Goal: Information Seeking & Learning: Learn about a topic

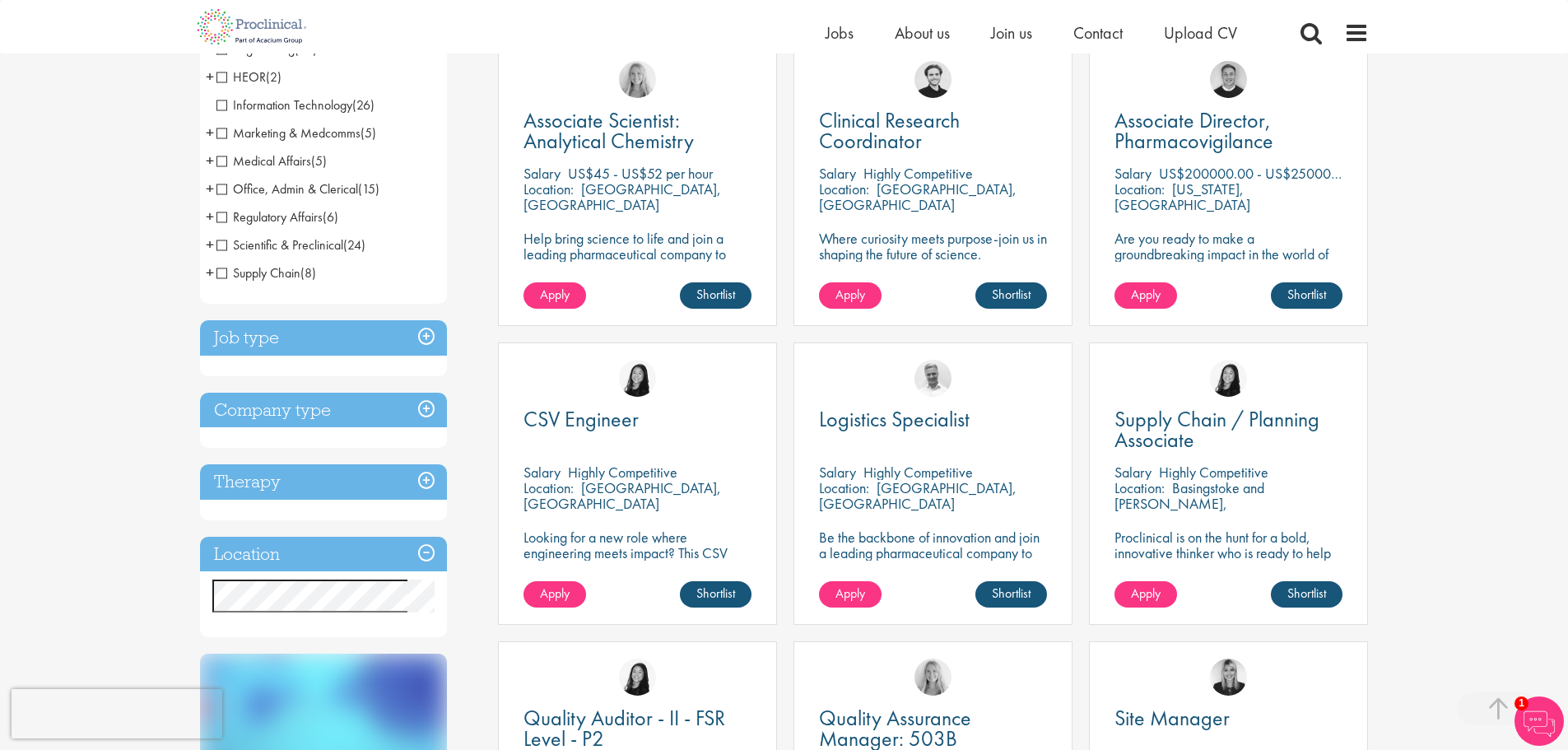
scroll to position [329, 0]
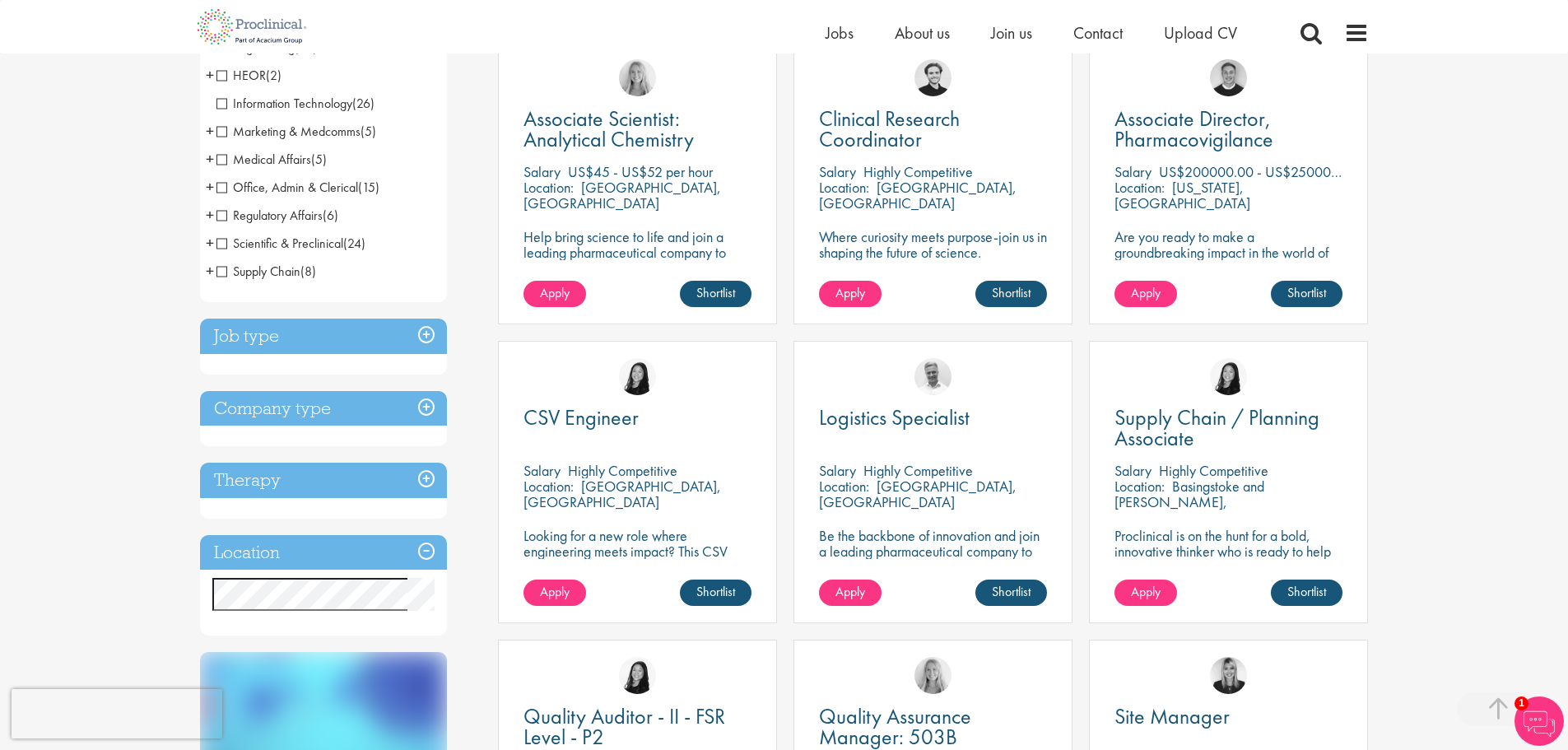
click at [426, 334] on h3 "Job type" at bounding box center [323, 336] width 247 height 35
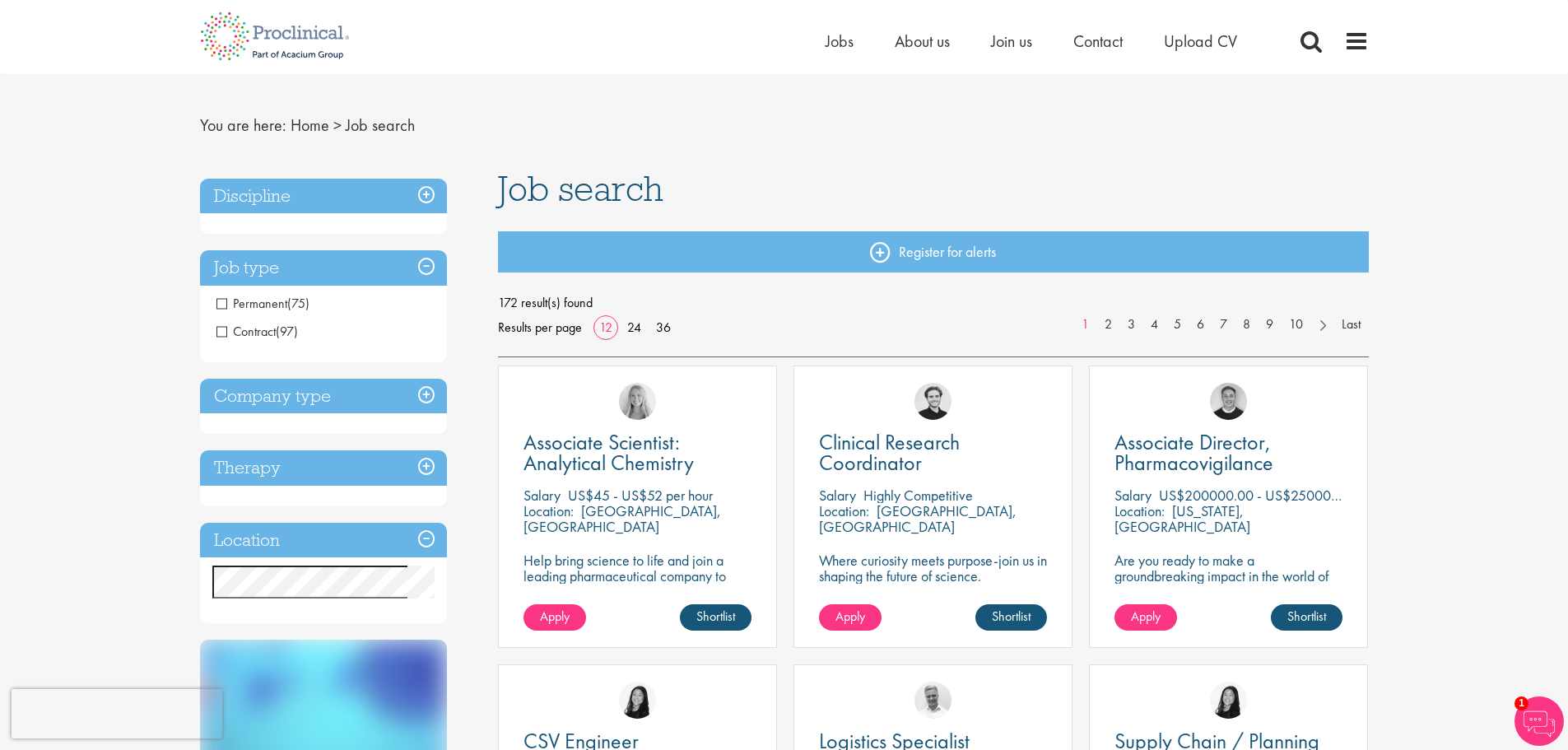
scroll to position [0, 0]
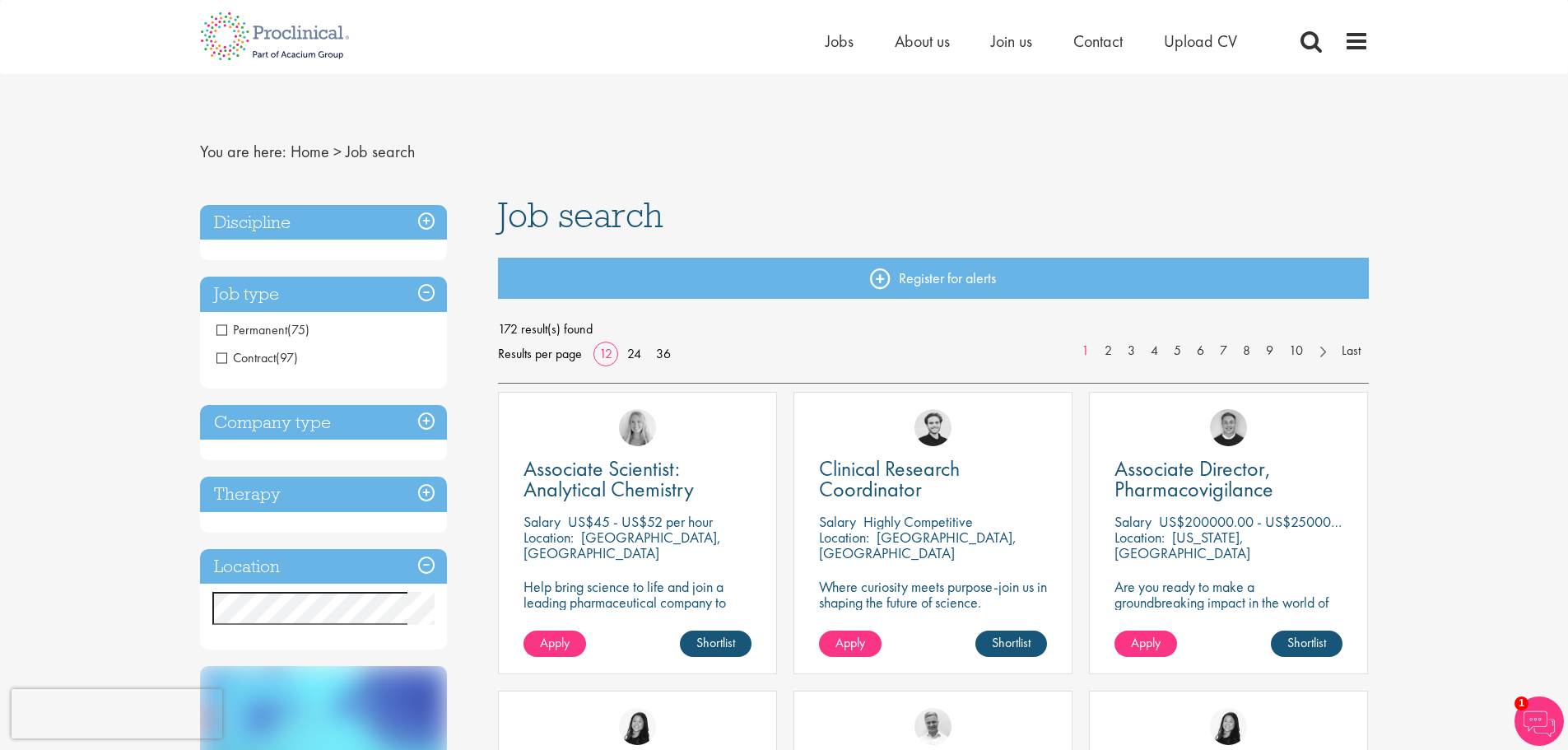
click at [424, 221] on h3 "Discipline" at bounding box center [323, 223] width 247 height 35
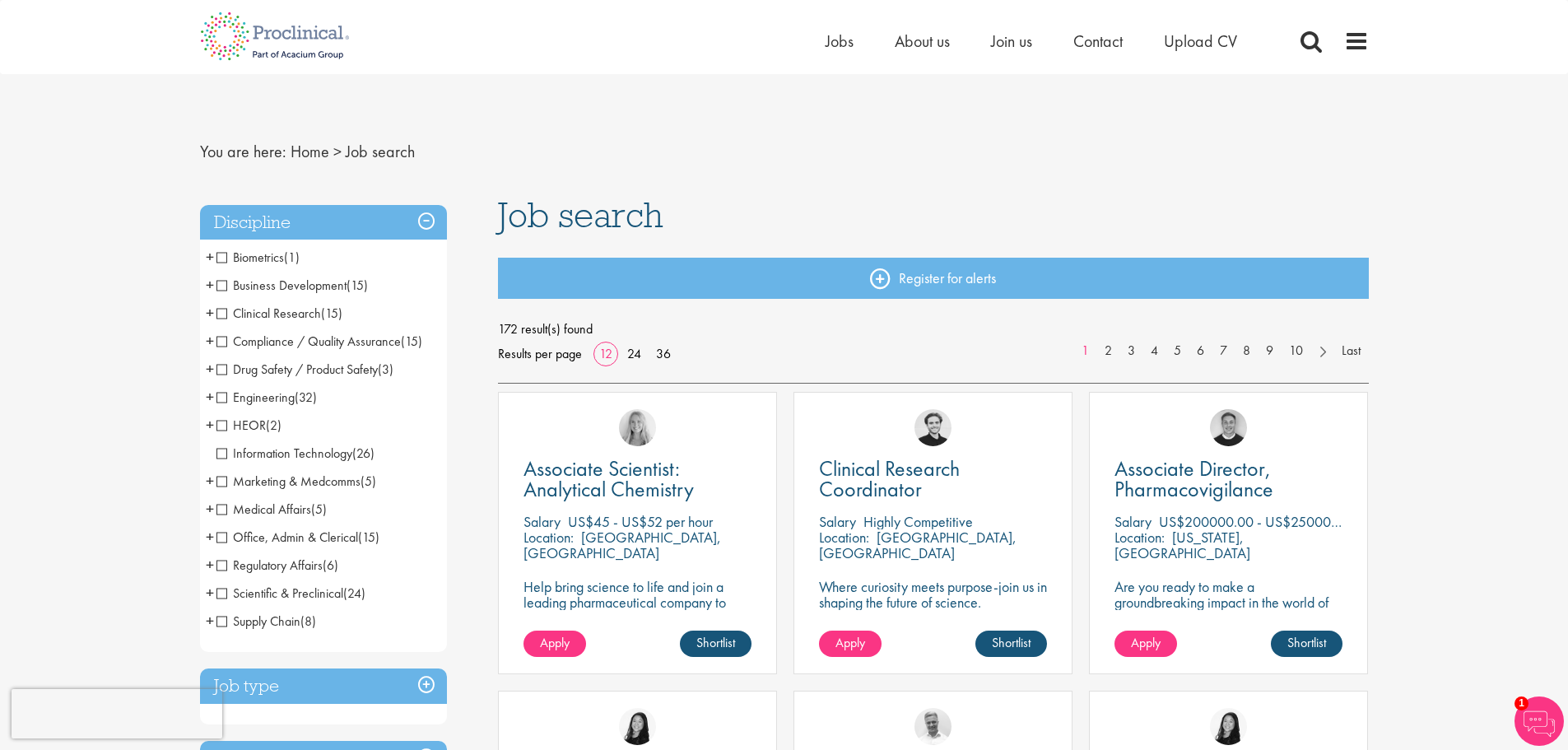
click at [206, 565] on span "+" at bounding box center [210, 564] width 8 height 25
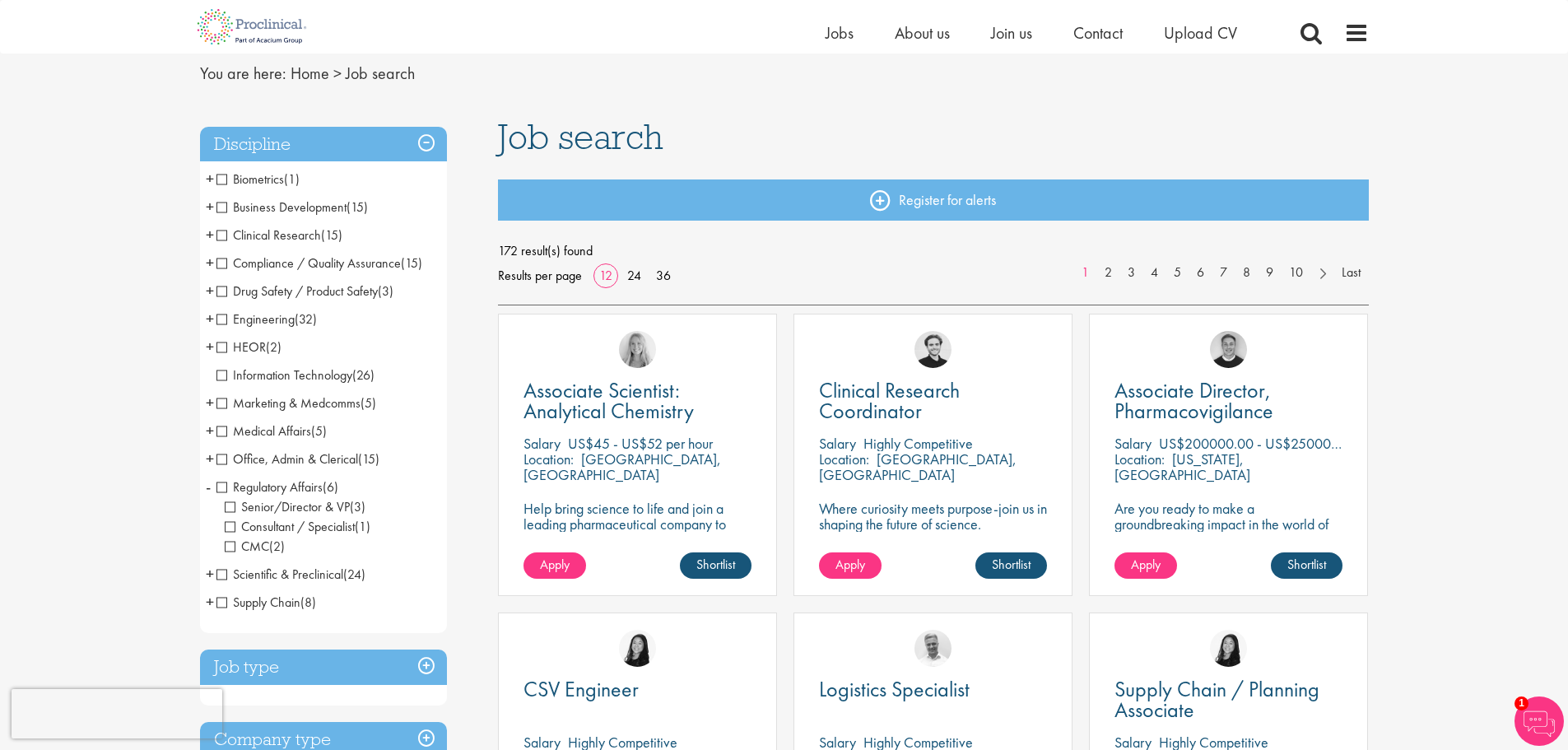
scroll to position [83, 0]
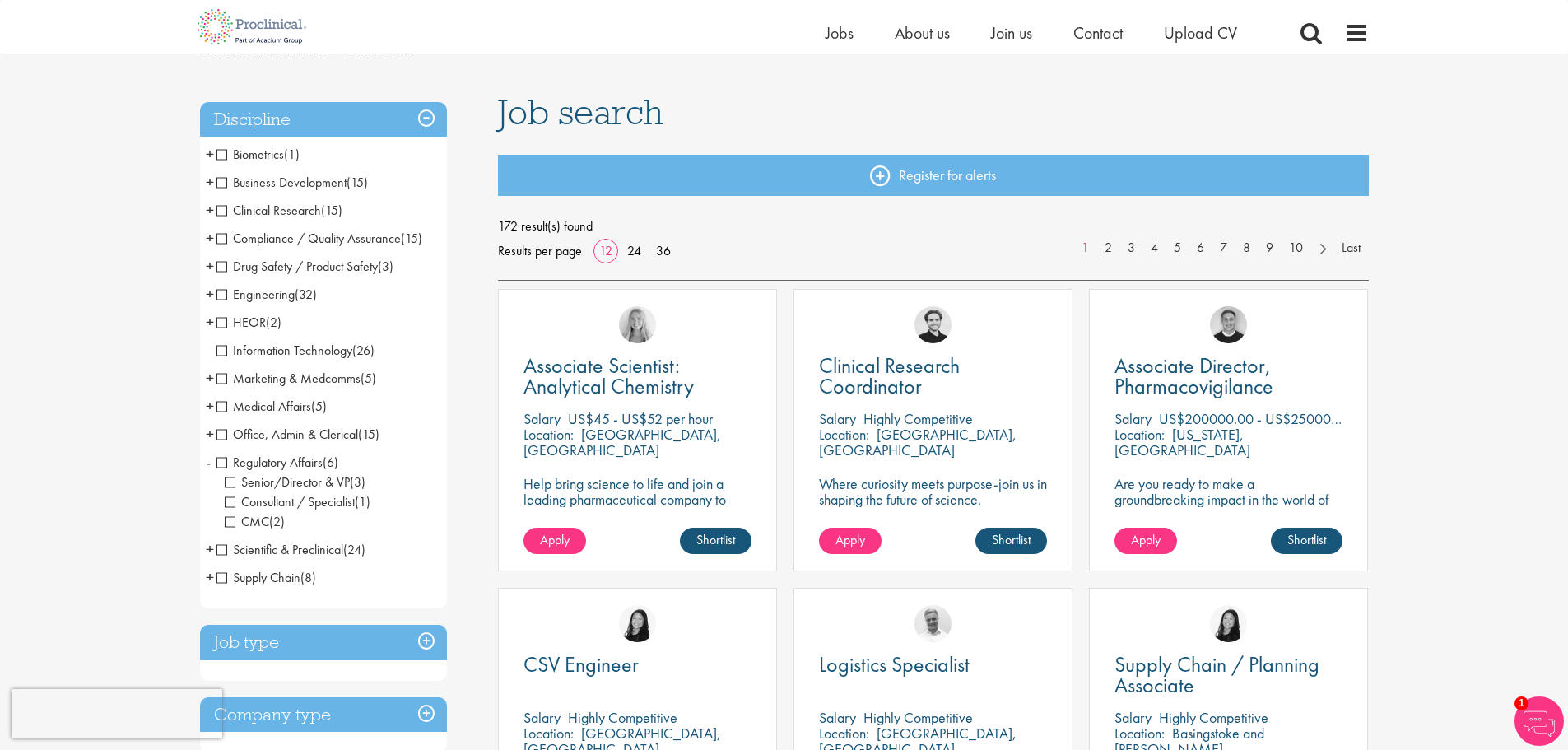
click at [229, 521] on span "CMC" at bounding box center [246, 521] width 44 height 18
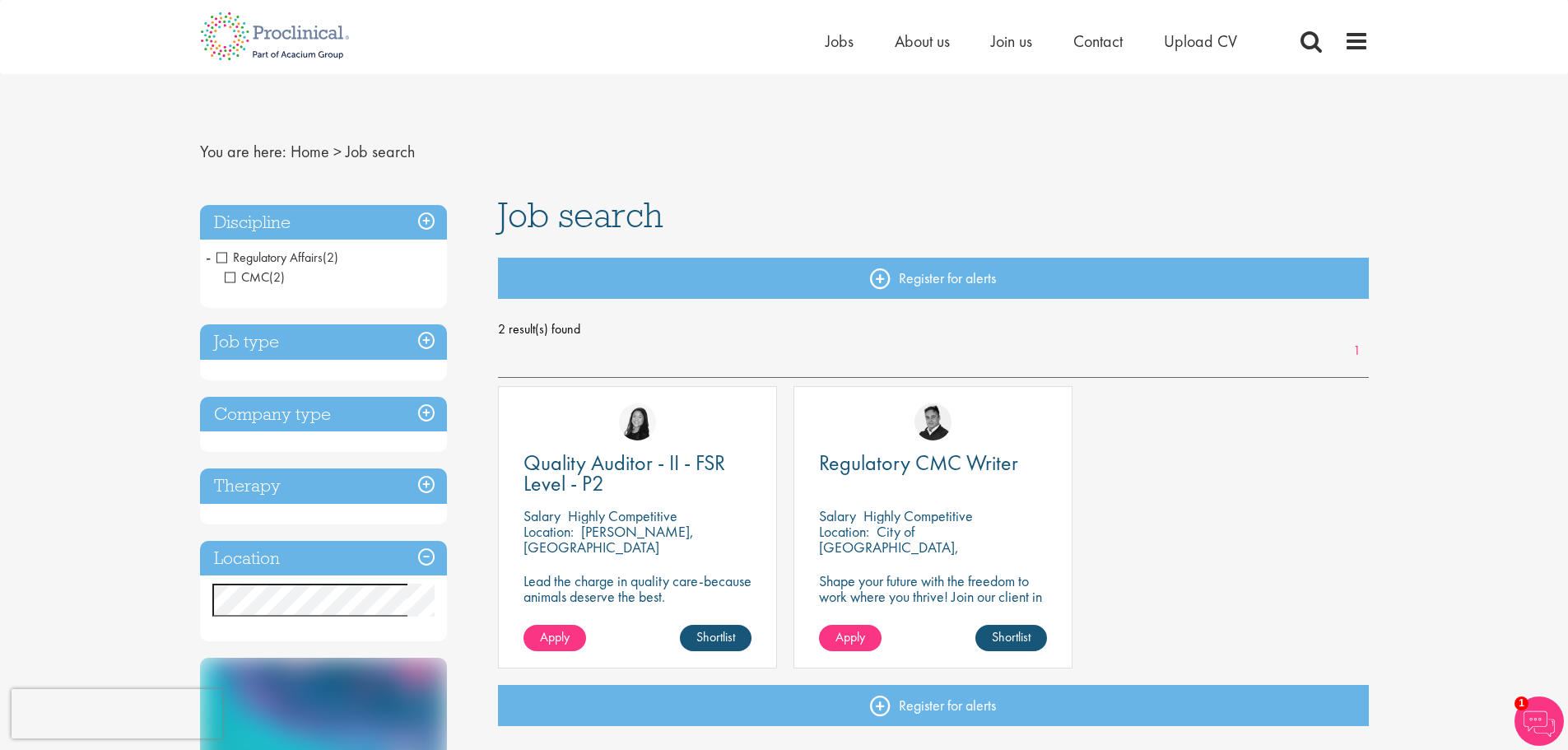
click at [429, 227] on h3 "Discipline" at bounding box center [323, 223] width 247 height 35
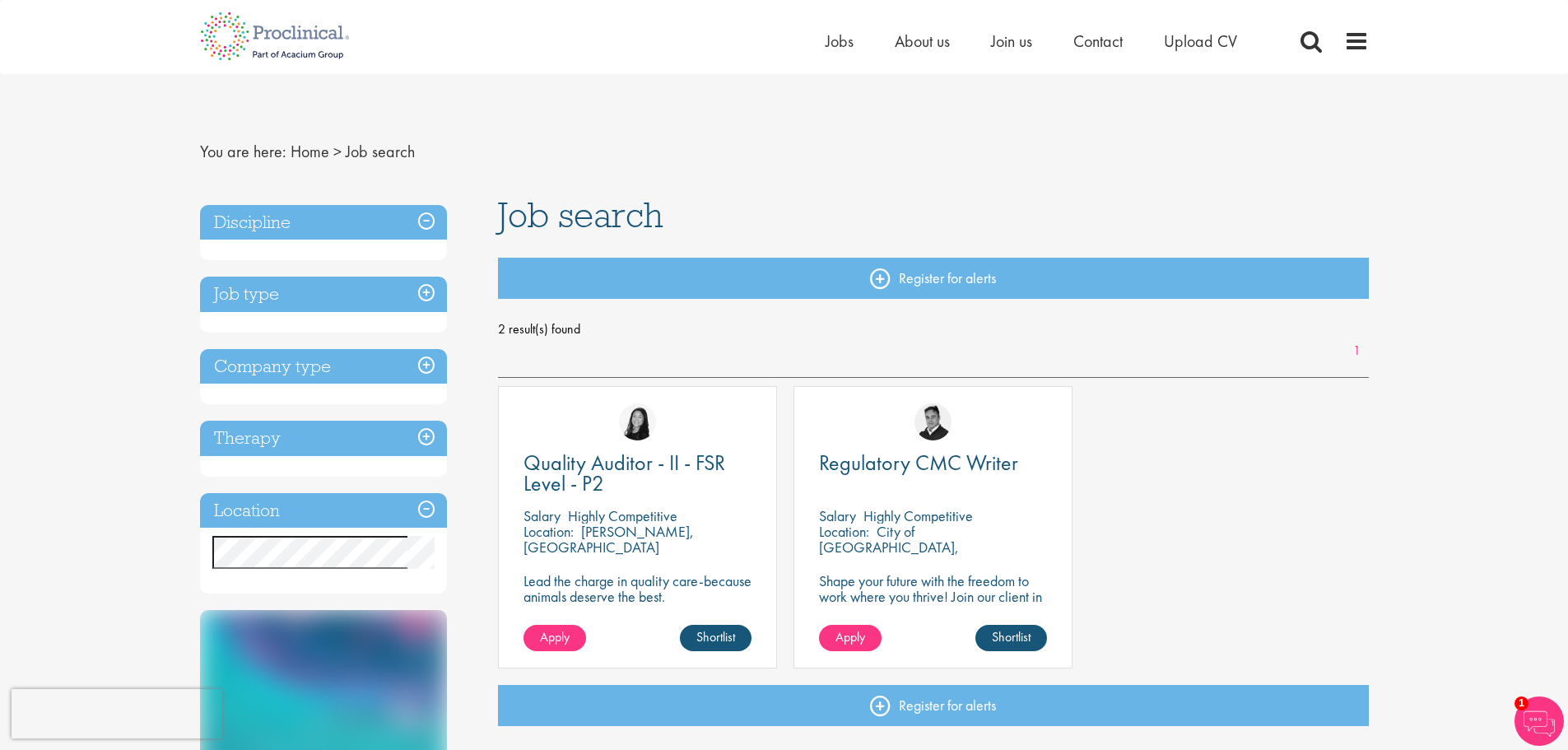
click at [429, 227] on h3 "Discipline" at bounding box center [323, 223] width 247 height 35
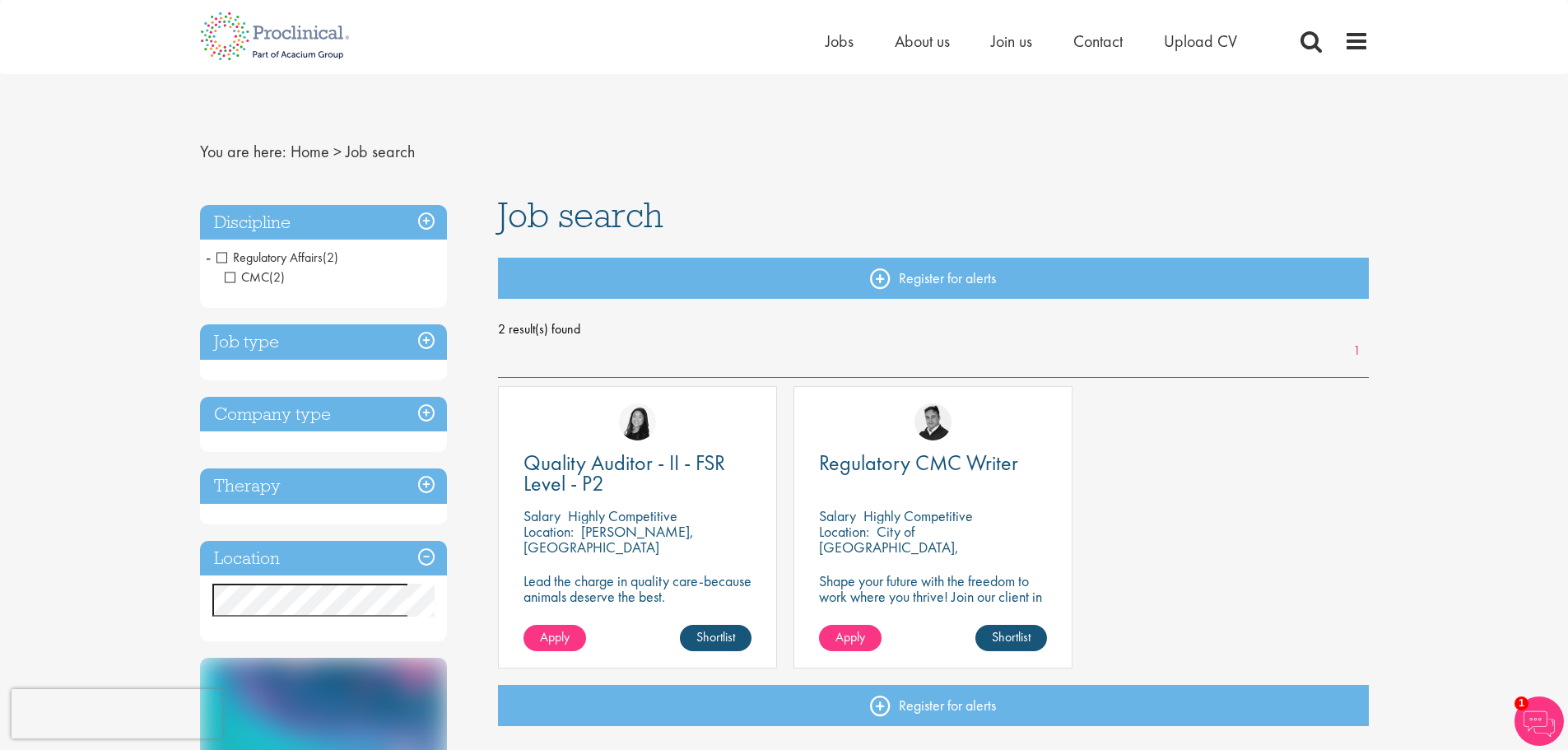
click at [228, 278] on span "CMC" at bounding box center [246, 277] width 44 height 18
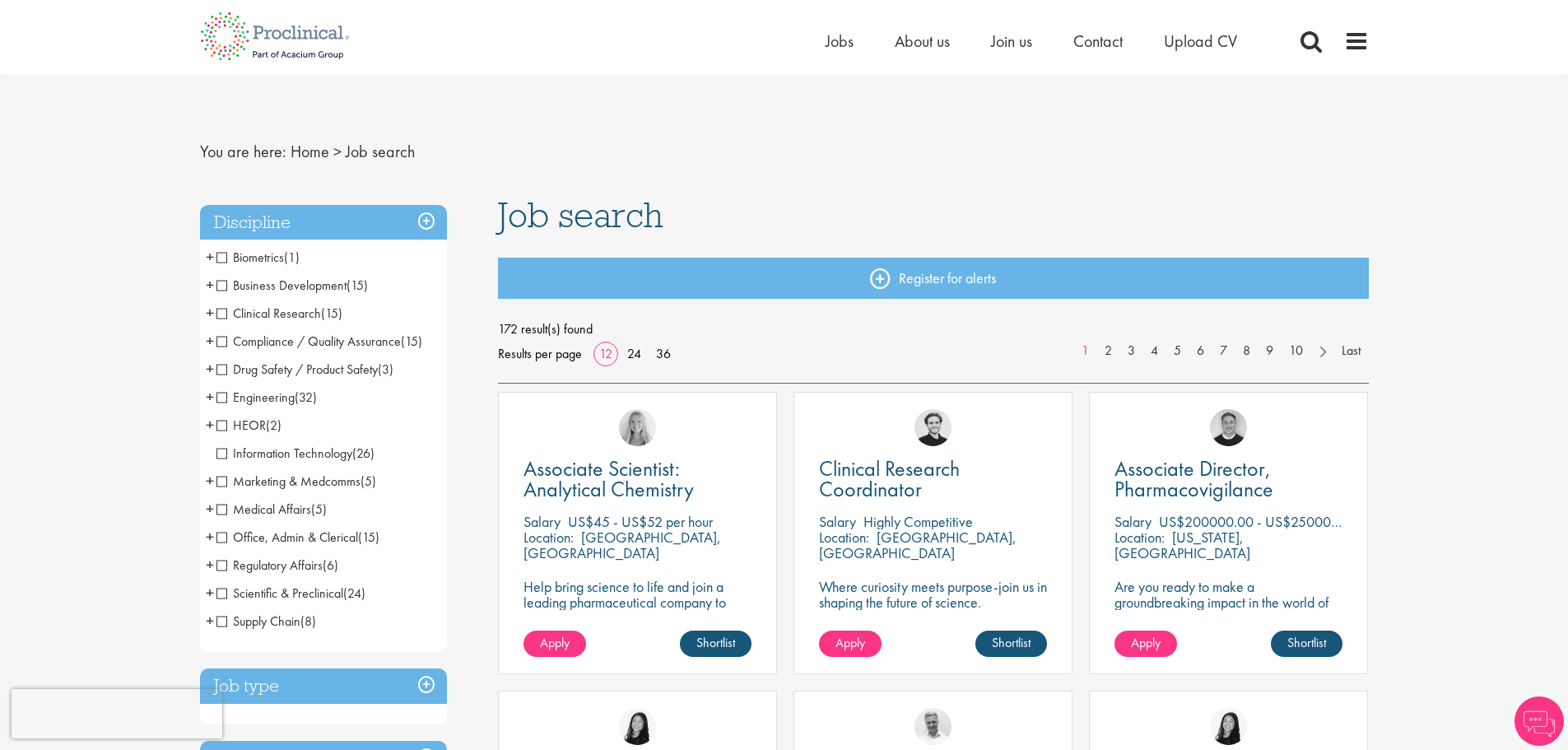
click at [206, 311] on span "+" at bounding box center [210, 312] width 8 height 25
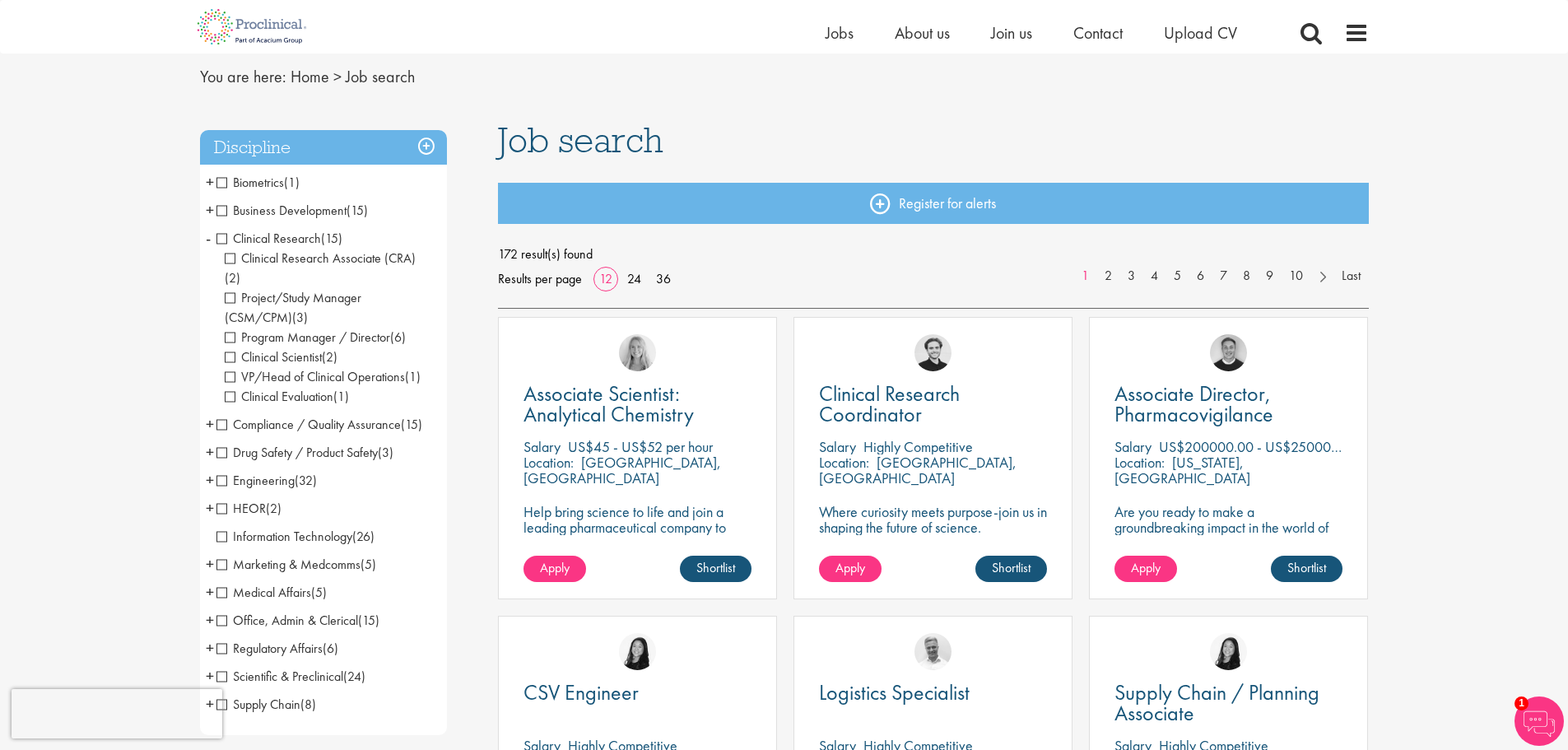
scroll to position [83, 0]
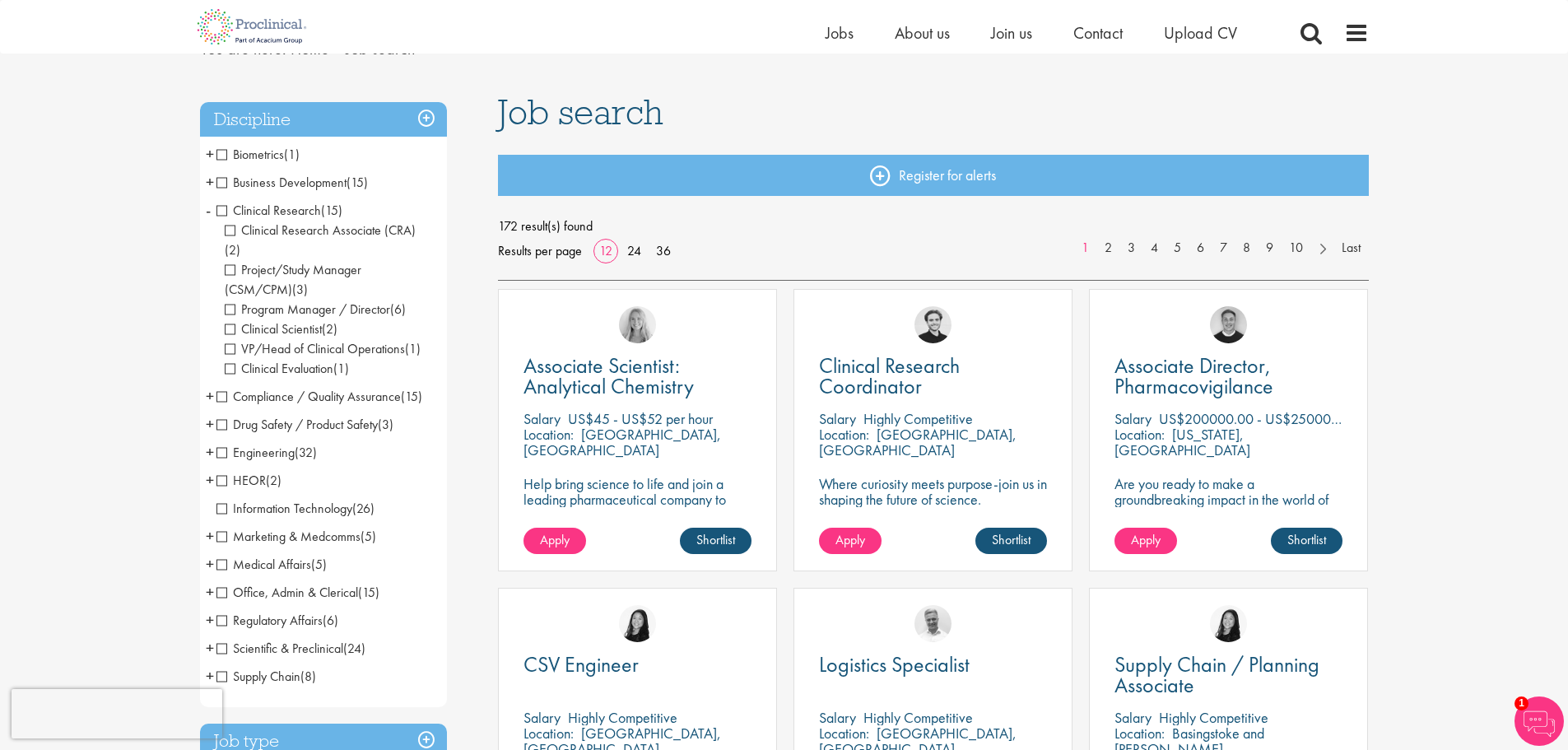
click at [211, 383] on span "+" at bounding box center [210, 395] width 8 height 25
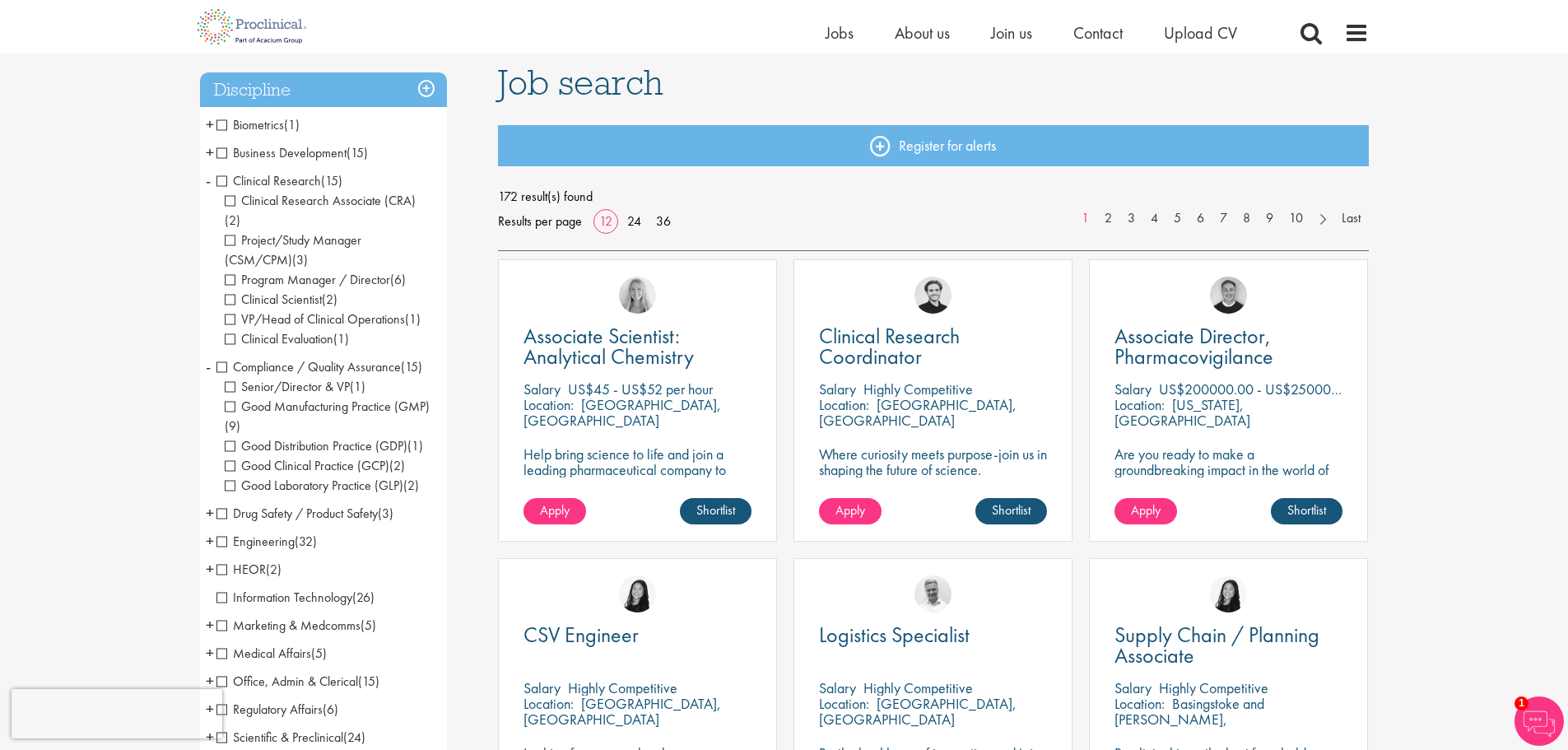
scroll to position [165, 0]
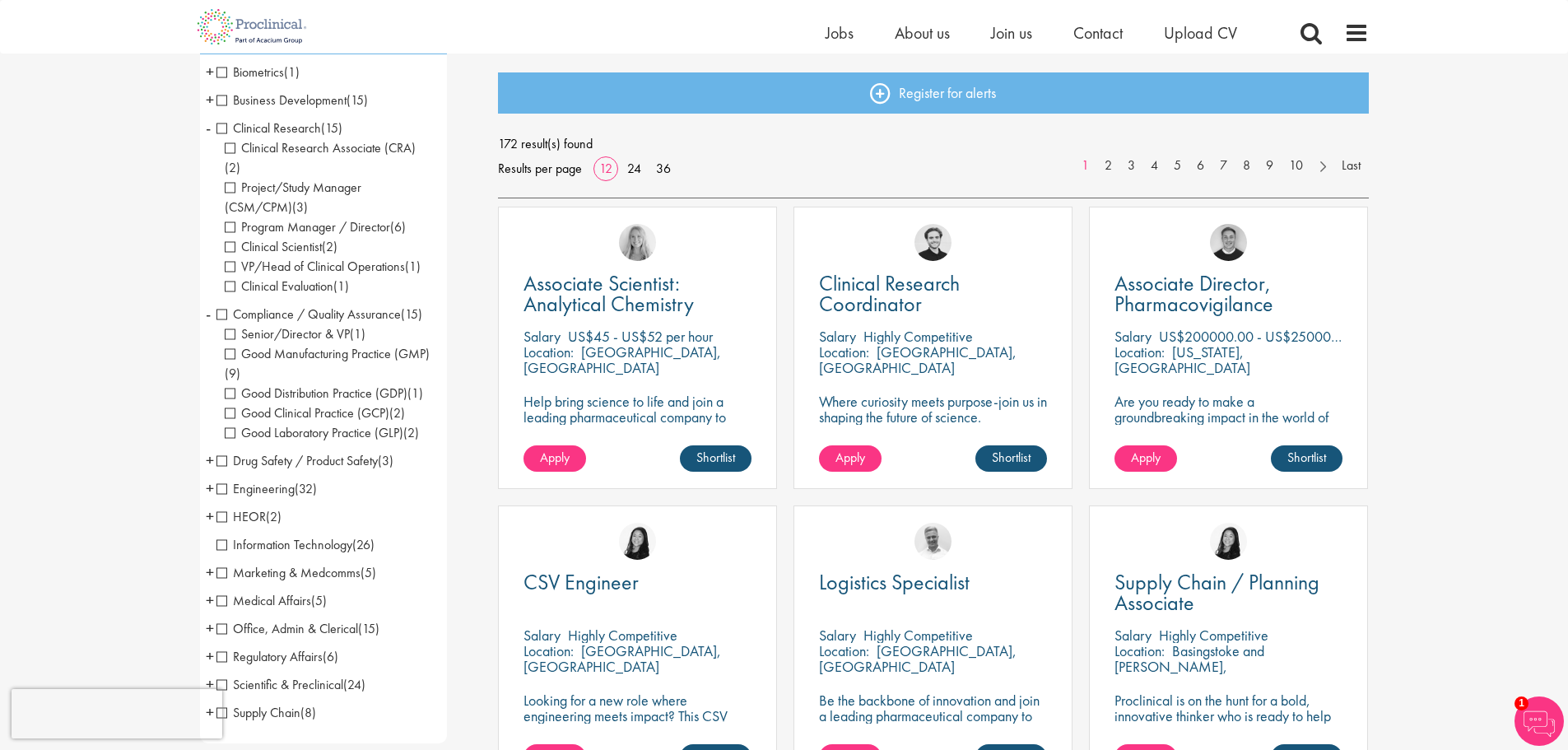
click at [224, 306] on span "Compliance / Quality Assurance" at bounding box center [308, 314] width 184 height 18
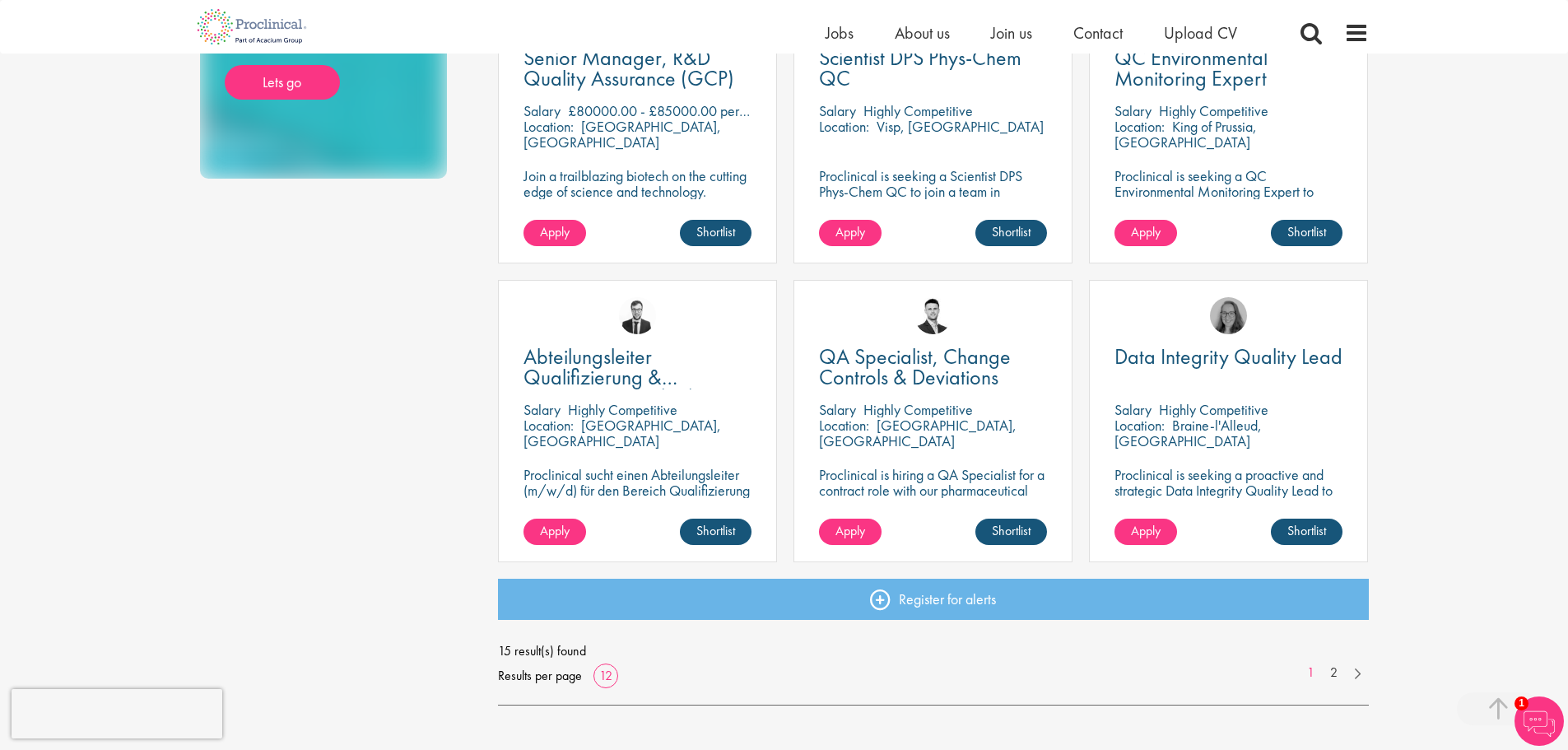
scroll to position [1070, 0]
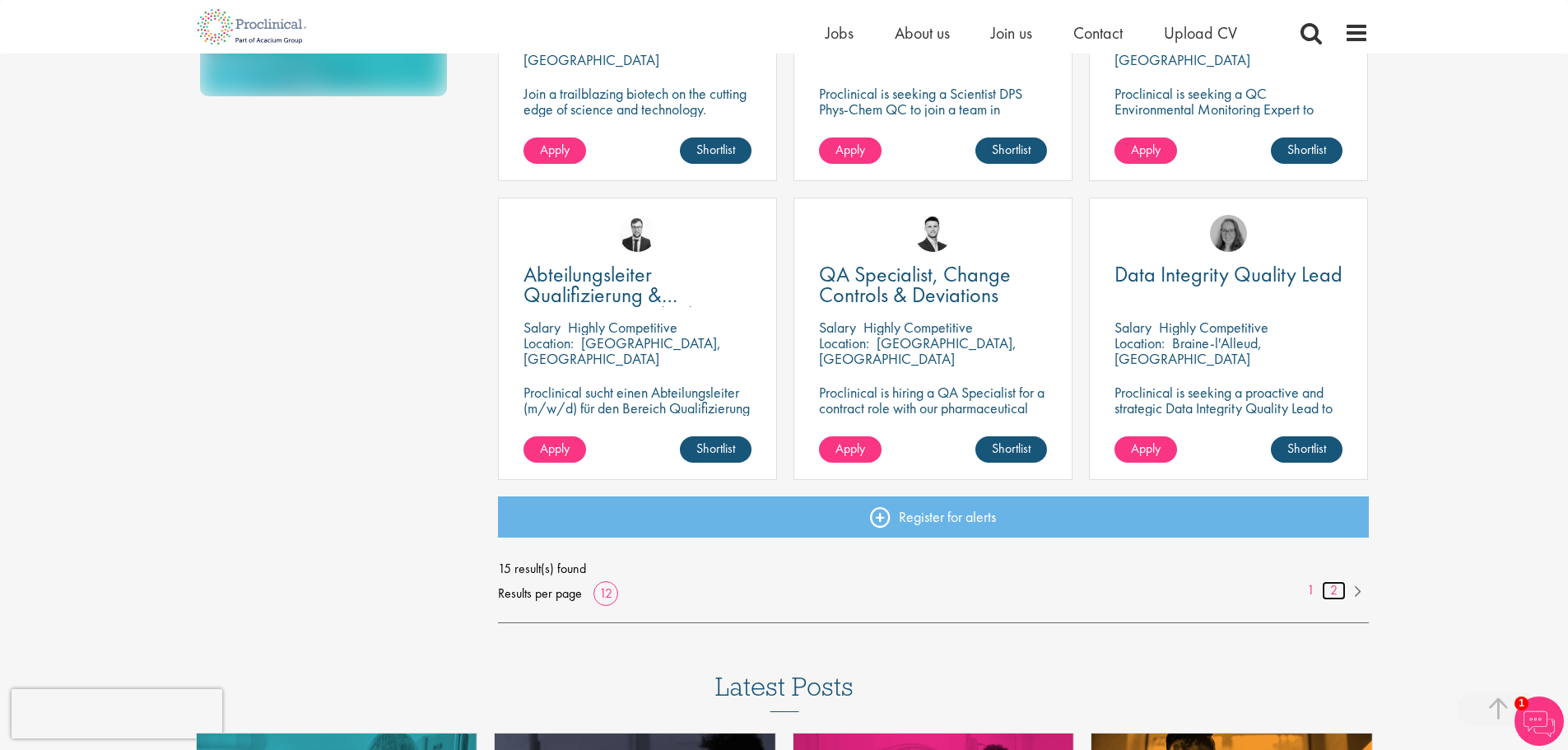
click at [1333, 588] on link "2" at bounding box center [1333, 590] width 24 height 19
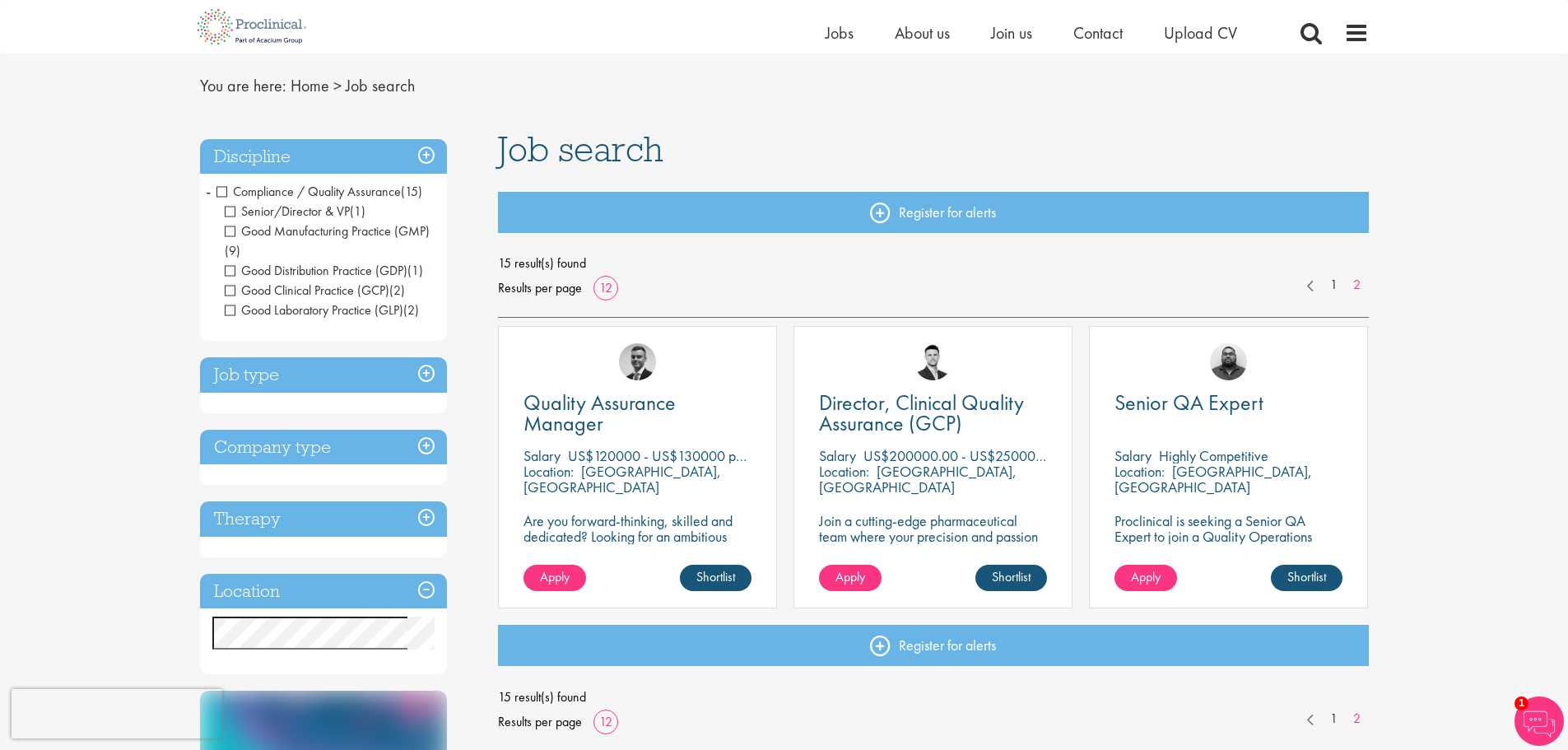
scroll to position [83, 0]
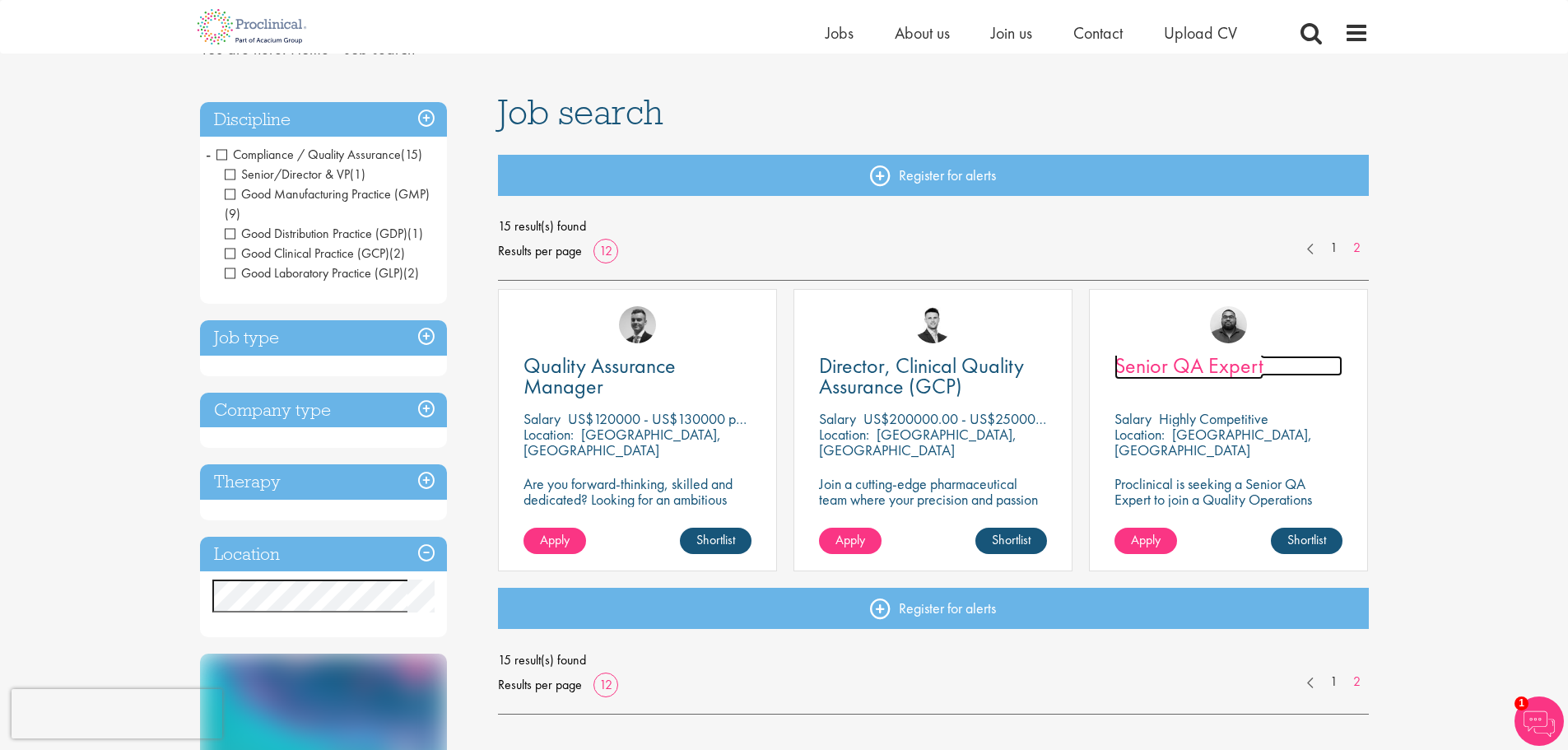
click at [1176, 367] on span "Senior QA Expert" at bounding box center [1189, 366] width 149 height 28
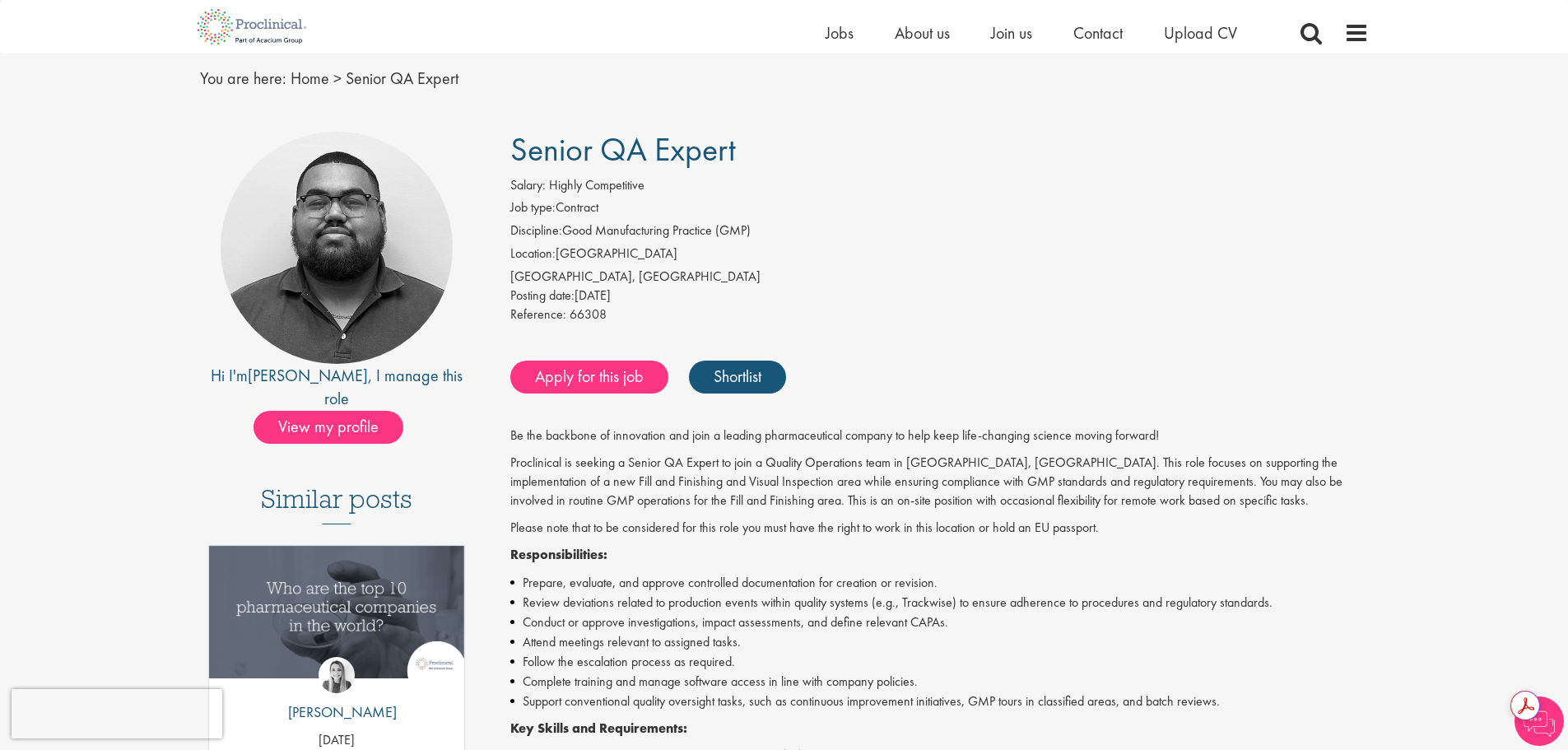
scroll to position [83, 0]
